Goal: Information Seeking & Learning: Learn about a topic

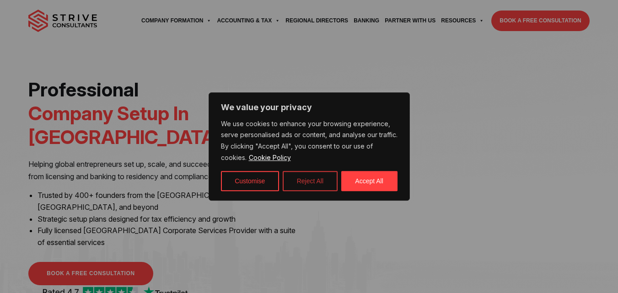
click at [316, 172] on button "Reject All" at bounding box center [310, 181] width 55 height 20
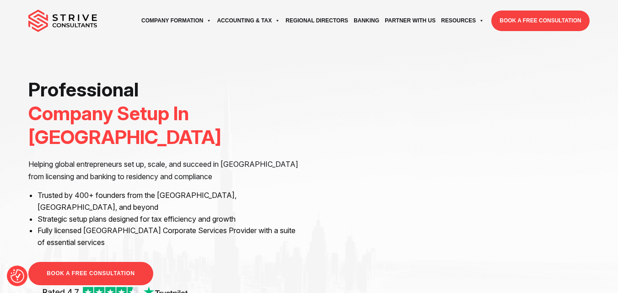
click at [56, 91] on h1 "Professional Company Setup In Dubai" at bounding box center [164, 113] width 273 height 71
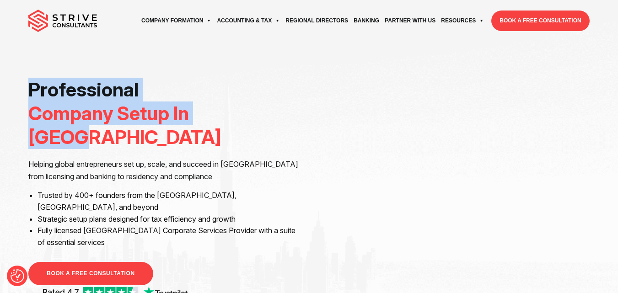
drag, startPoint x: 56, startPoint y: 91, endPoint x: 217, endPoint y: 117, distance: 163.2
click at [217, 117] on h1 "Professional Company Setup In Dubai" at bounding box center [164, 113] width 273 height 71
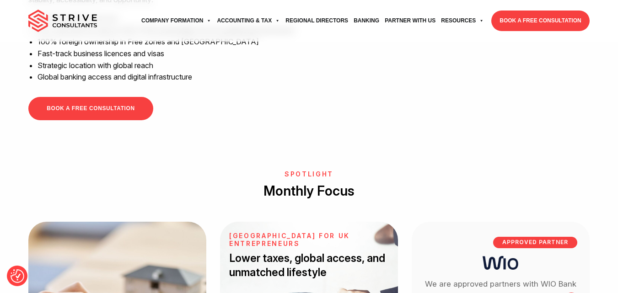
scroll to position [914, 0]
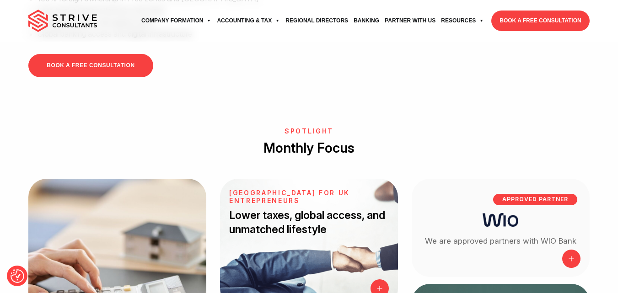
click at [540, 109] on div "SPOTLIGHT Monthly Focus discover savings UK Vs Dubai Tax Calculator Discover ho…" at bounding box center [309, 259] width 618 height 301
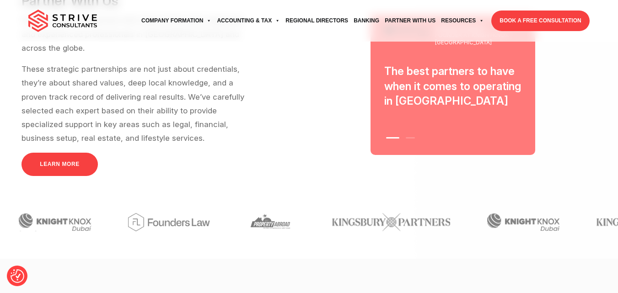
scroll to position [2334, 0]
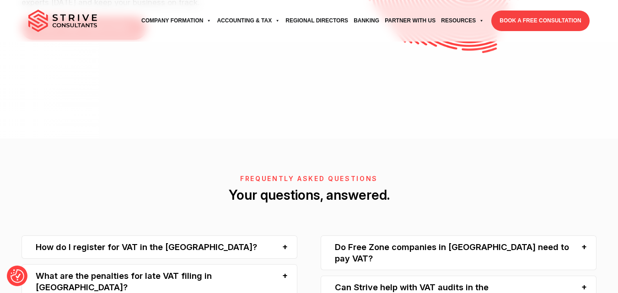
scroll to position [2119, 0]
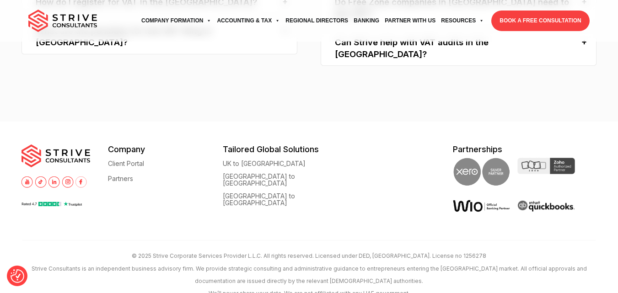
click at [55, 176] on img at bounding box center [53, 181] width 11 height 11
